Goal: Task Accomplishment & Management: Use online tool/utility

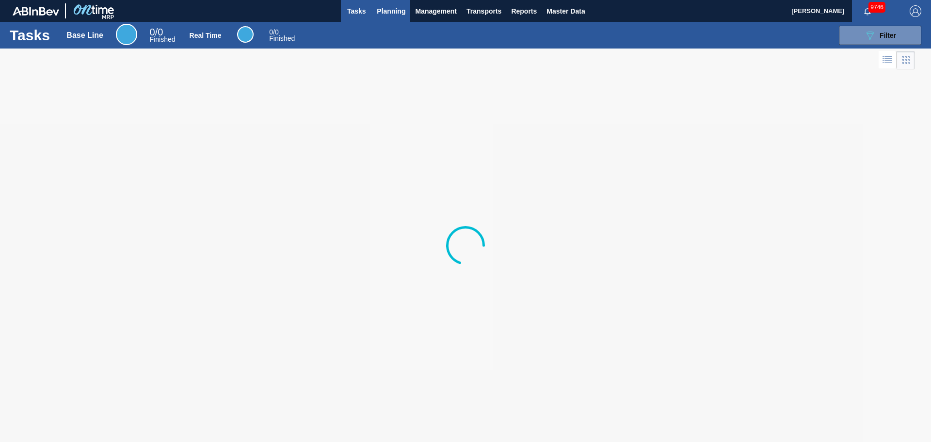
click at [401, 8] on span "Planning" at bounding box center [391, 11] width 29 height 12
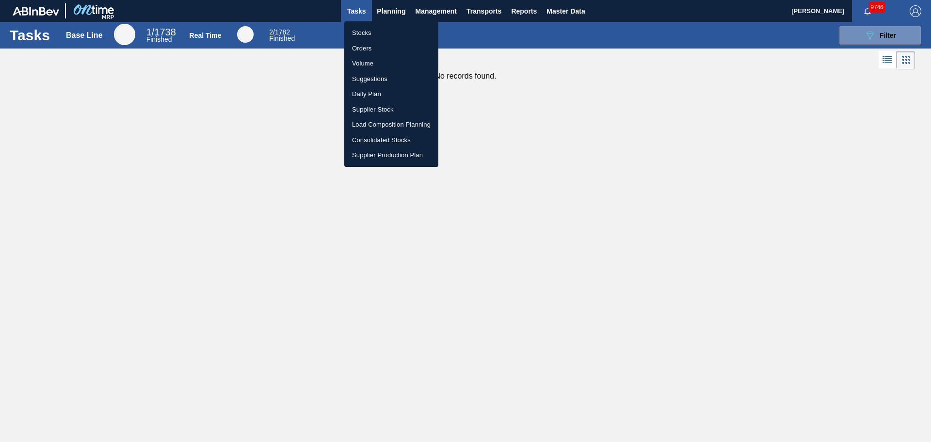
click at [520, 16] on div at bounding box center [465, 221] width 931 height 442
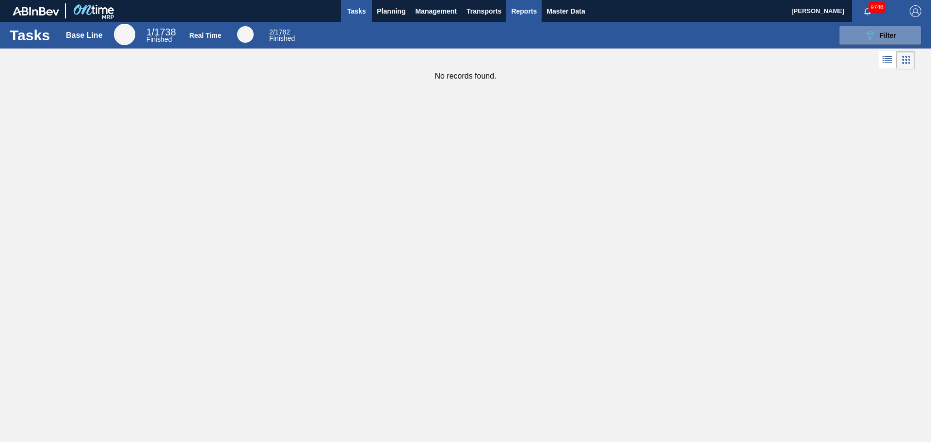
click at [519, 13] on span "Reports" at bounding box center [524, 11] width 26 height 12
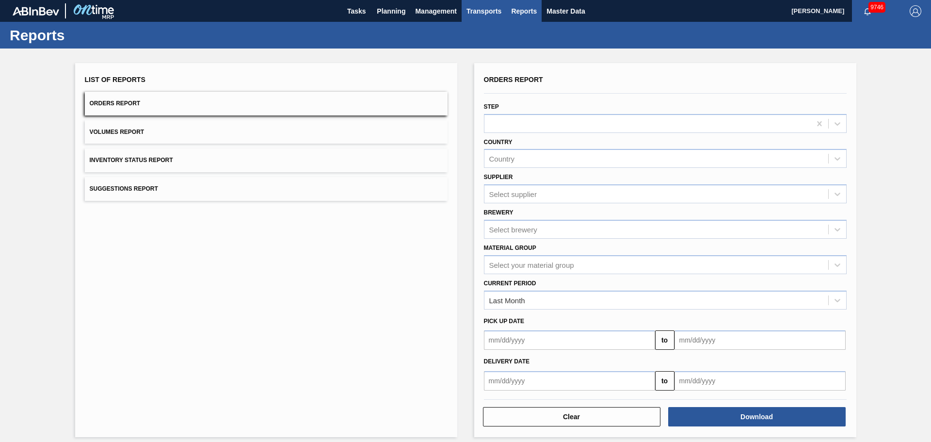
click at [493, 12] on span "Transports" at bounding box center [483, 11] width 35 height 12
click at [480, 48] on li "[GEOGRAPHIC_DATA]" at bounding box center [490, 49] width 82 height 16
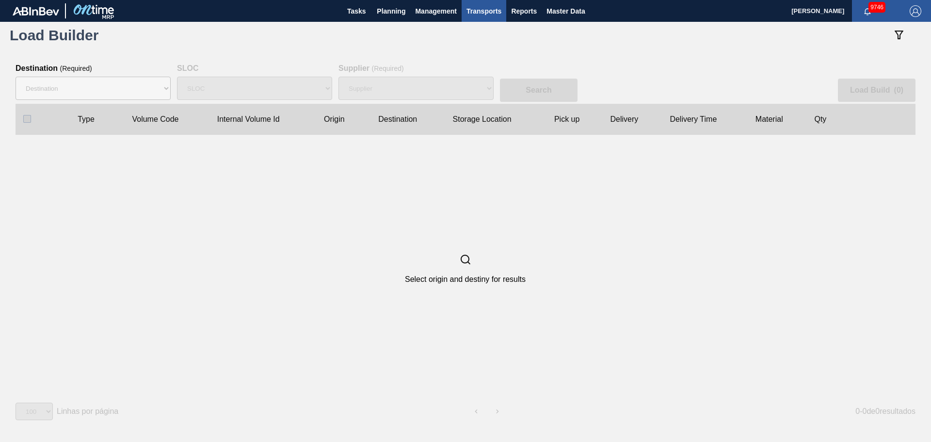
click at [132, 102] on div "Destination 01BV - [GEOGRAPHIC_DATA] 01CL - [GEOGRAPHIC_DATA] 01CV - [GEOGRAPHI…" at bounding box center [93, 88] width 155 height 31
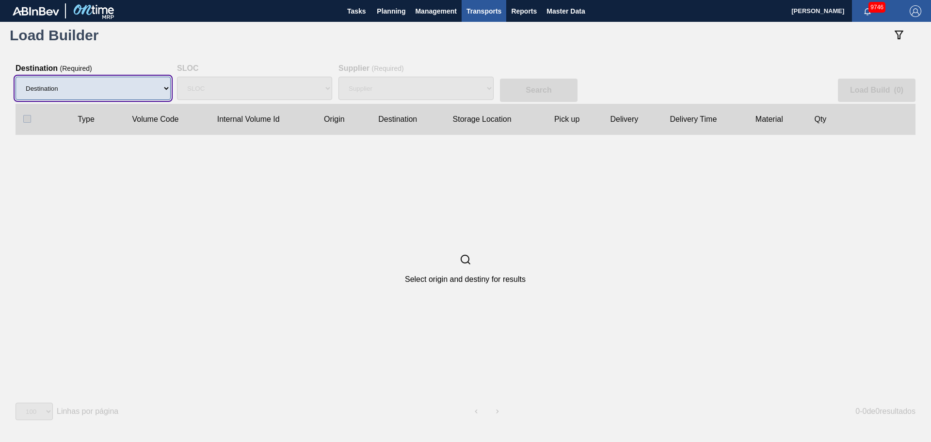
click at [136, 88] on select "Destination 01BV - [GEOGRAPHIC_DATA] 01CL - [GEOGRAPHIC_DATA] 01CV - [GEOGRAPHI…" at bounding box center [93, 88] width 155 height 23
select select "10"
click at [16, 77] on select "Destination 01BV - [GEOGRAPHIC_DATA] 01CL - [GEOGRAPHIC_DATA] 01CV - [GEOGRAPHI…" at bounding box center [93, 88] width 155 height 23
select select
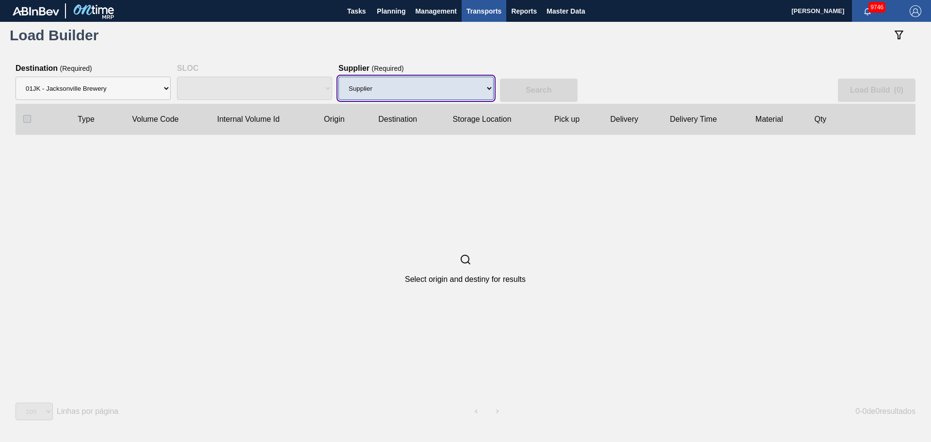
click at [451, 97] on select "Supplier 8329501 - ACCORD CARTON CO 8341298 - ACCREDO PACKAGING INC 8248341 - A…" at bounding box center [415, 88] width 155 height 23
select select "1355"
click at [338, 77] on select "Supplier 8329501 - ACCORD CARTON CO 8341298 - ACCREDO PACKAGING INC 8248341 - A…" at bounding box center [415, 88] width 155 height 23
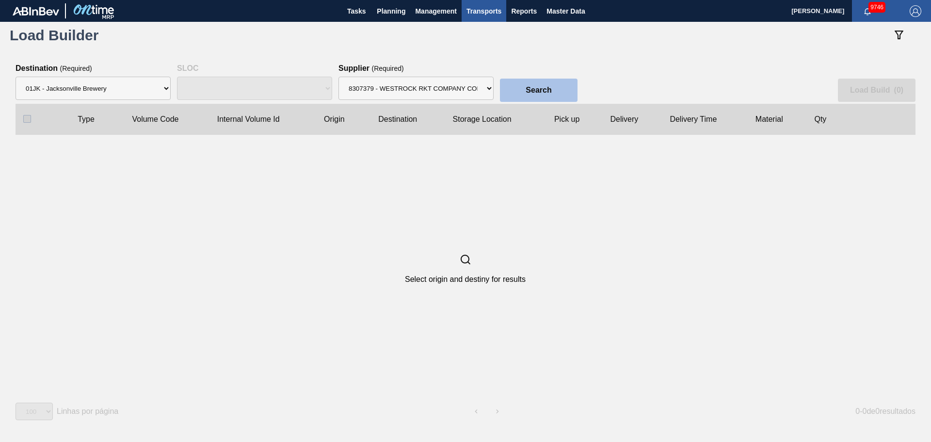
click at [525, 92] on button "Search" at bounding box center [539, 90] width 78 height 23
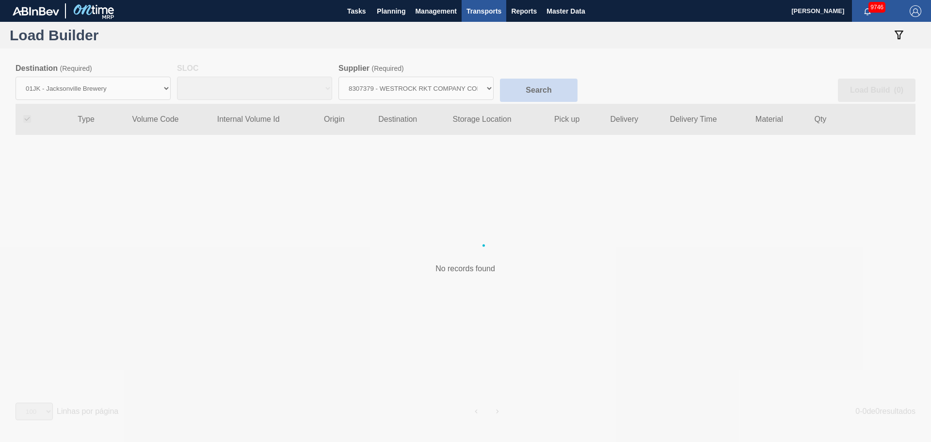
checkbox input "true"
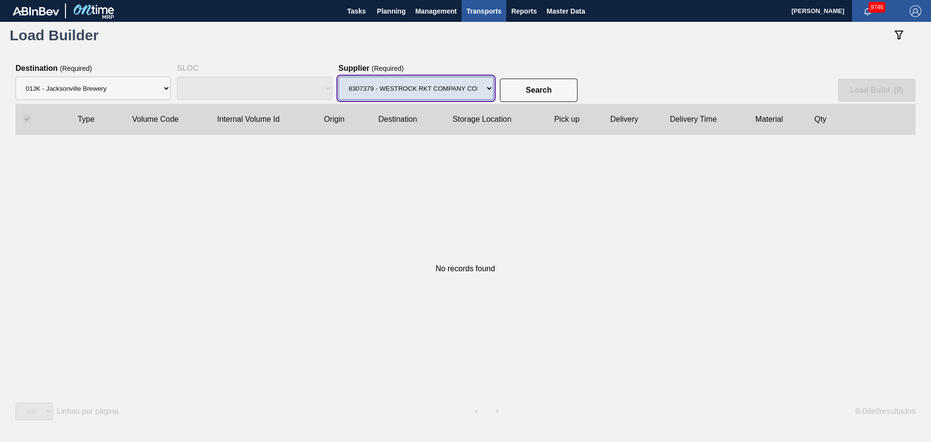
click at [474, 92] on select "Supplier 8329501 - ACCORD CARTON CO 8341298 - ACCREDO PACKAGING INC 8248341 - A…" at bounding box center [415, 88] width 155 height 23
click at [338, 77] on select "Supplier 8329501 - ACCORD CARTON CO 8341298 - ACCREDO PACKAGING INC 8248341 - A…" at bounding box center [415, 88] width 155 height 23
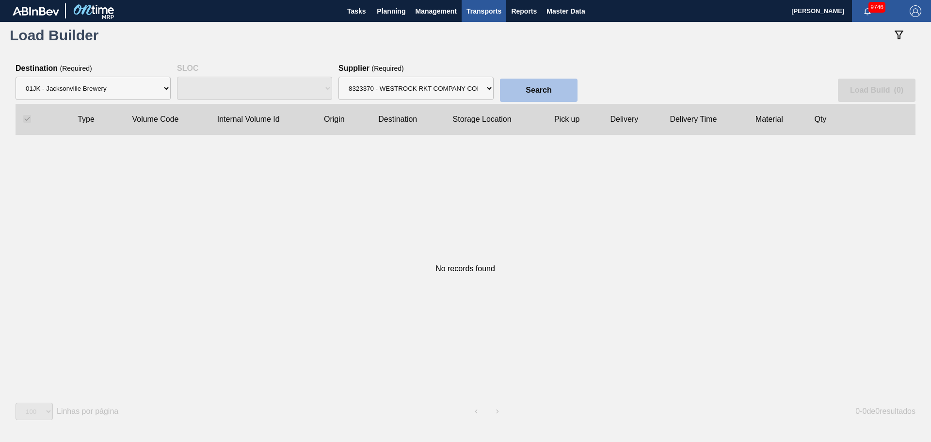
click at [522, 92] on button "Search" at bounding box center [539, 90] width 78 height 23
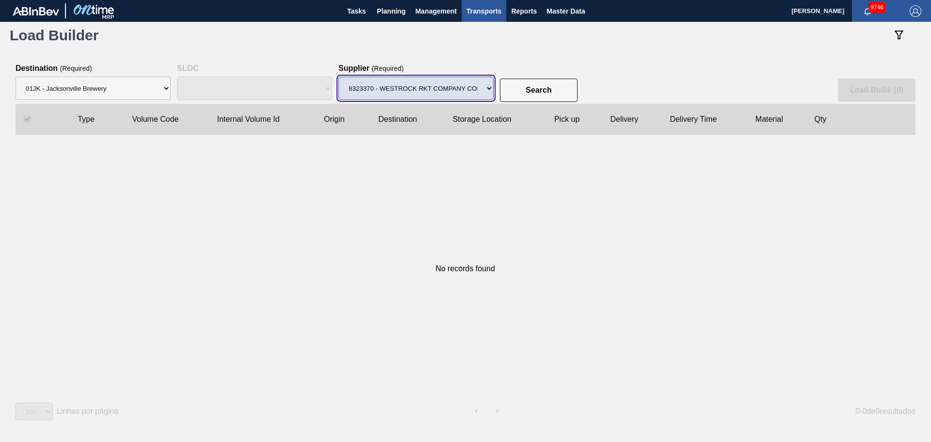
click at [464, 87] on select "Supplier 8329501 - ACCORD CARTON CO 8341298 - ACCREDO PACKAGING INC 8248341 - A…" at bounding box center [415, 88] width 155 height 23
click at [338, 77] on select "Supplier 8329501 - ACCORD CARTON CO 8341298 - ACCREDO PACKAGING INC 8248341 - A…" at bounding box center [415, 88] width 155 height 23
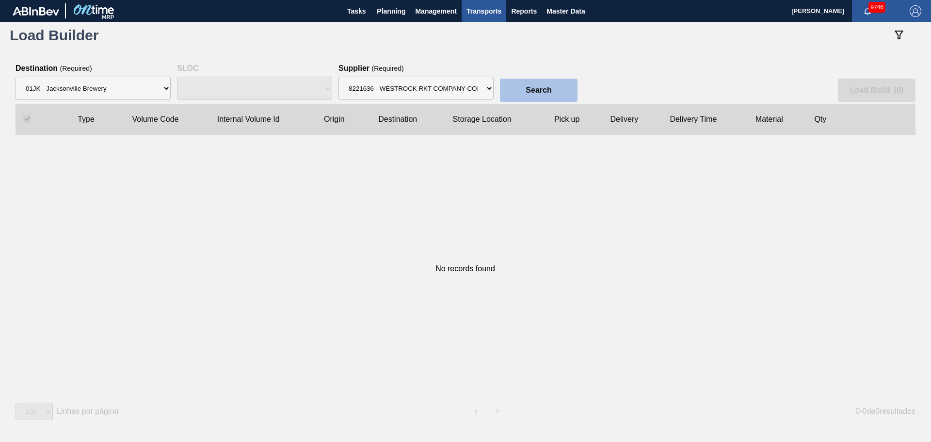
click at [519, 88] on button "Search" at bounding box center [539, 90] width 78 height 23
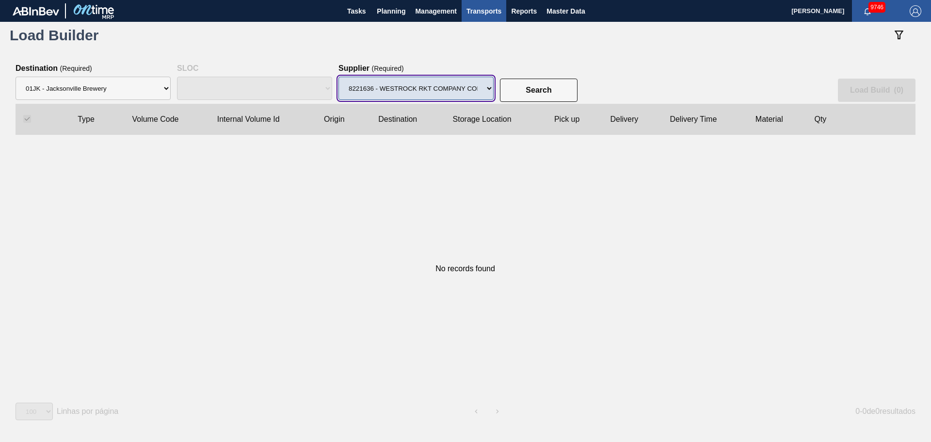
click at [468, 96] on select "Supplier 8329501 - ACCORD CARTON CO 8341298 - ACCREDO PACKAGING INC 8248341 - A…" at bounding box center [415, 88] width 155 height 23
click at [338, 77] on select "Supplier 8329501 - ACCORD CARTON CO 8341298 - ACCREDO PACKAGING INC 8248341 - A…" at bounding box center [415, 88] width 155 height 23
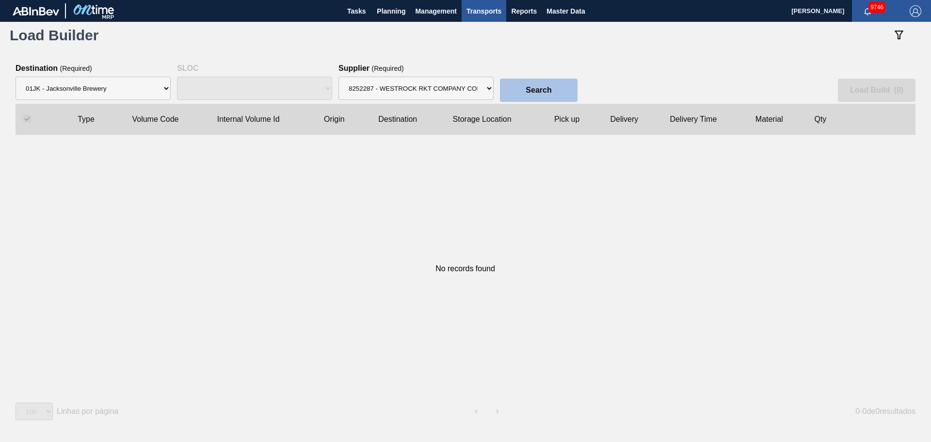
click at [522, 94] on button "Search" at bounding box center [539, 90] width 78 height 23
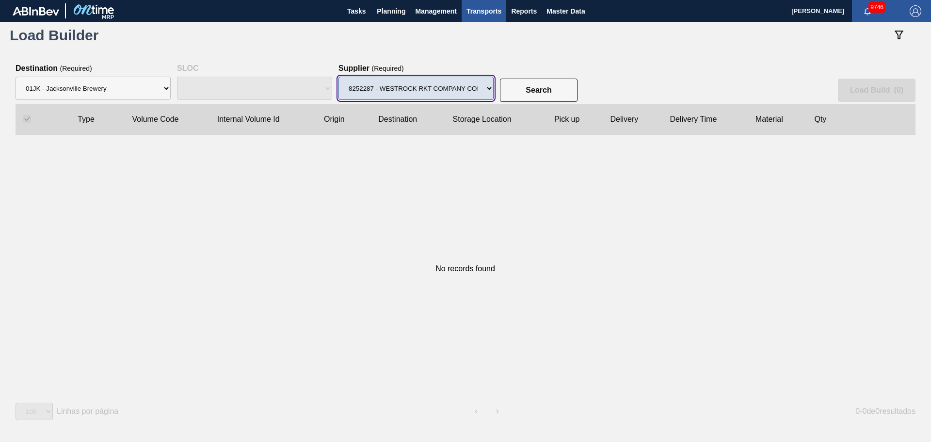
drag, startPoint x: 462, startPoint y: 84, endPoint x: 458, endPoint y: 97, distance: 13.2
click at [462, 84] on select "Supplier 8329501 - ACCORD CARTON CO 8341298 - ACCREDO PACKAGING INC 8248341 - A…" at bounding box center [415, 88] width 155 height 23
select select "2163"
click at [338, 77] on select "Supplier 8329501 - ACCORD CARTON CO 8341298 - ACCREDO PACKAGING INC 8248341 - A…" at bounding box center [415, 88] width 155 height 23
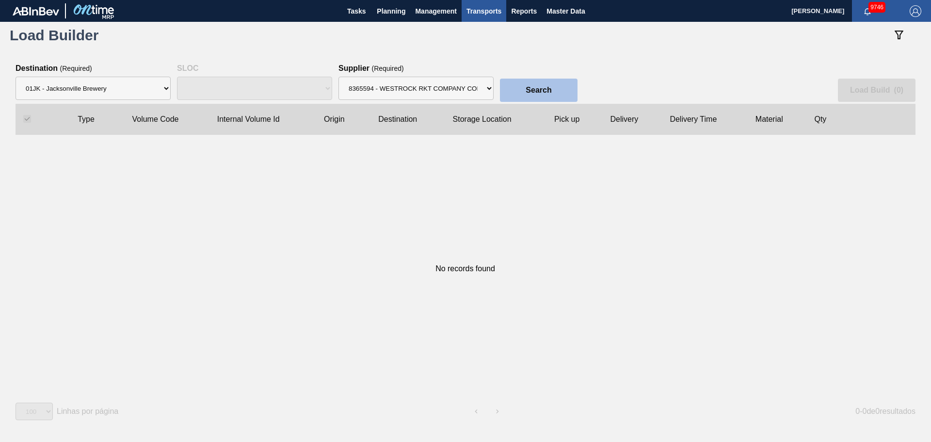
click at [0, 0] on slot "Search" at bounding box center [0, 0] width 0 height 0
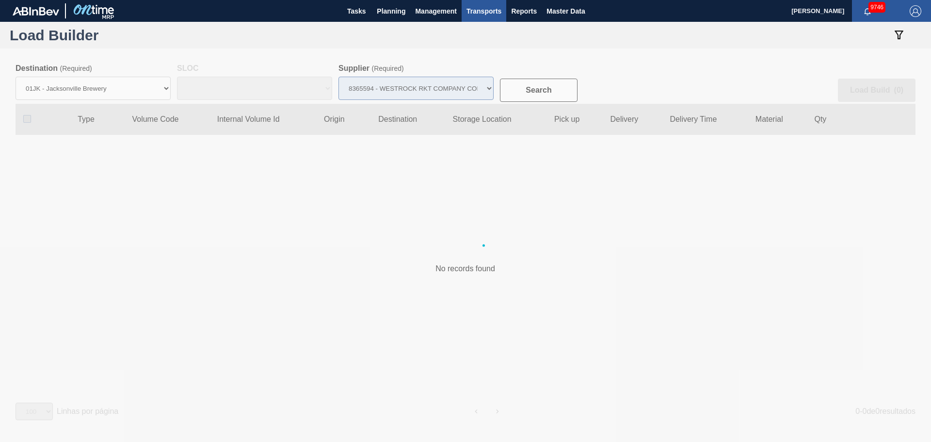
checkbox input "false"
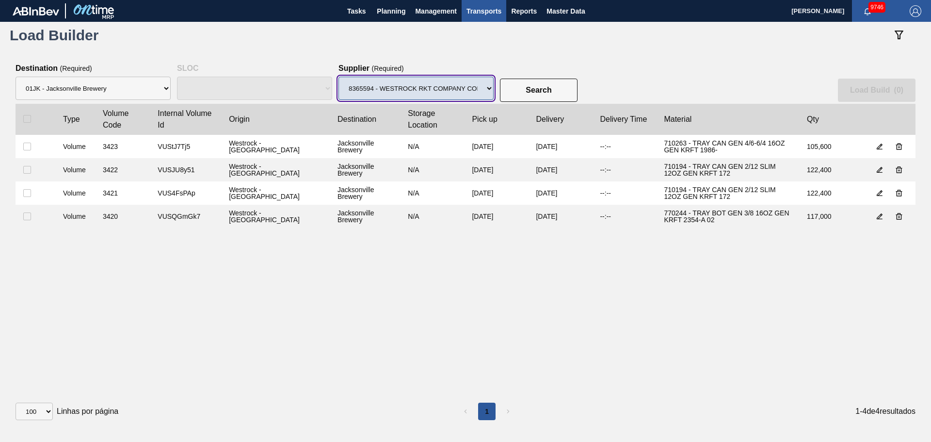
click at [472, 83] on select "Supplier 8329501 - ACCORD CARTON CO 8341298 - ACCREDO PACKAGING INC 8248341 - A…" at bounding box center [415, 88] width 155 height 23
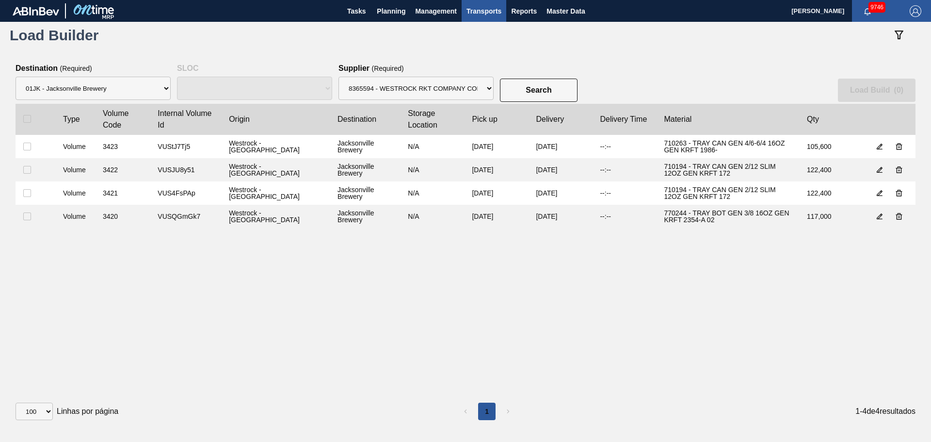
click at [661, 77] on div "Search Load Build ( 0 )" at bounding box center [466, 84] width 900 height 40
click at [396, 16] on span "Planning" at bounding box center [391, 11] width 29 height 12
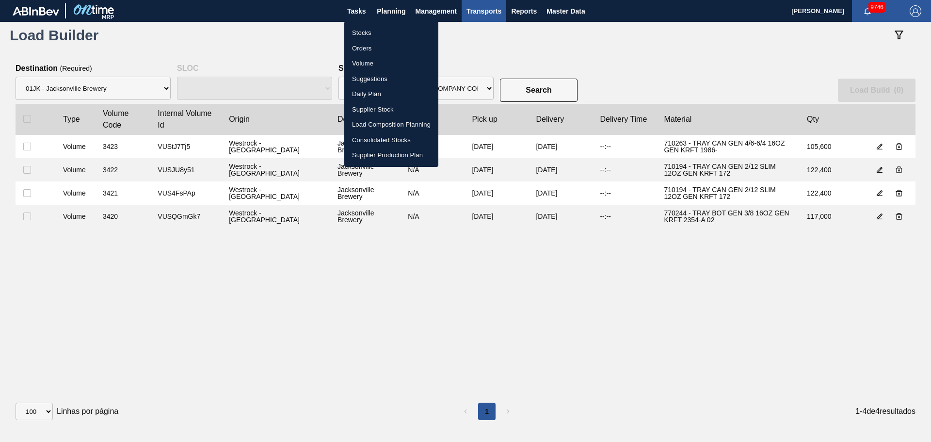
drag, startPoint x: 371, startPoint y: 31, endPoint x: 682, endPoint y: 172, distance: 340.9
click at [371, 31] on li "Stocks" at bounding box center [391, 33] width 94 height 16
